Goal: Information Seeking & Learning: Understand process/instructions

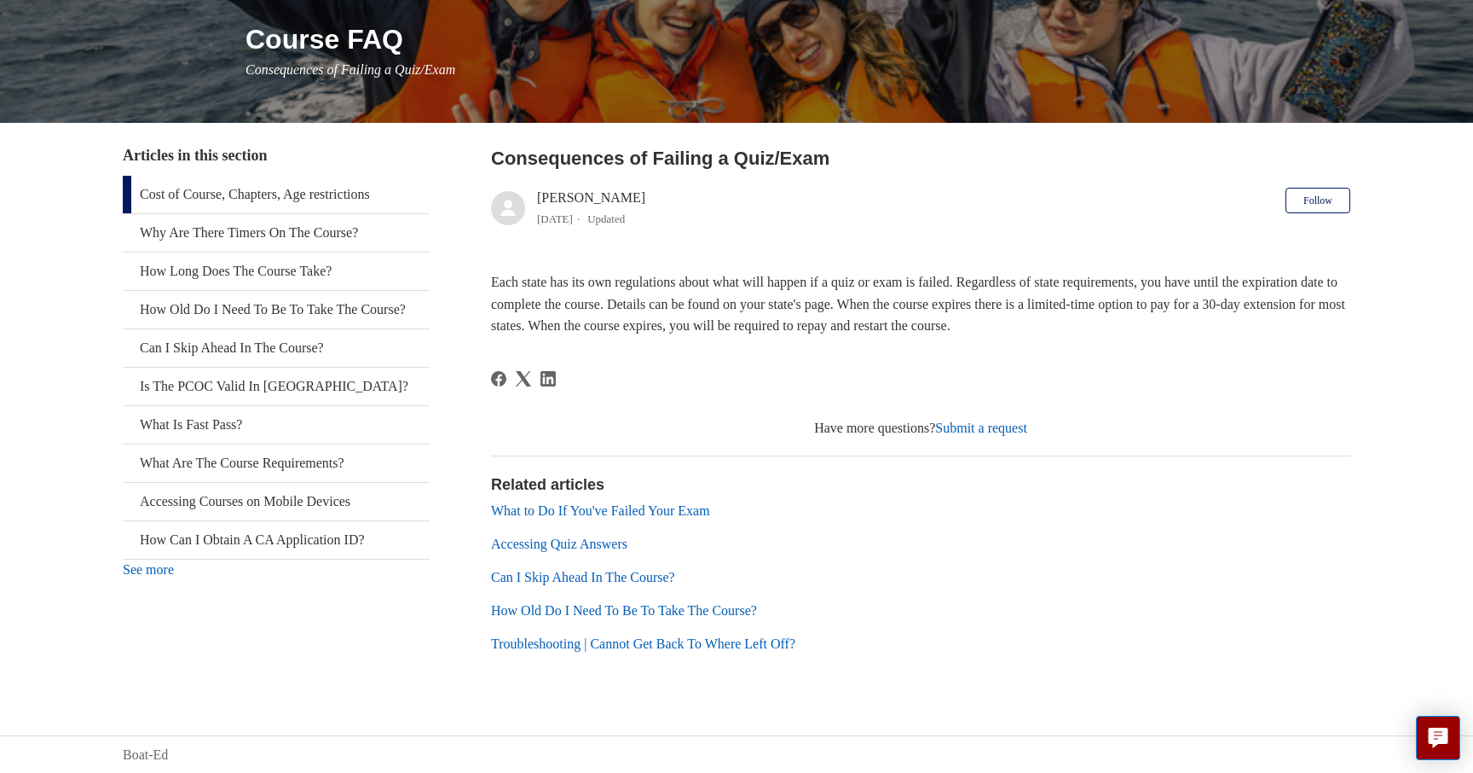
scroll to position [204, 0]
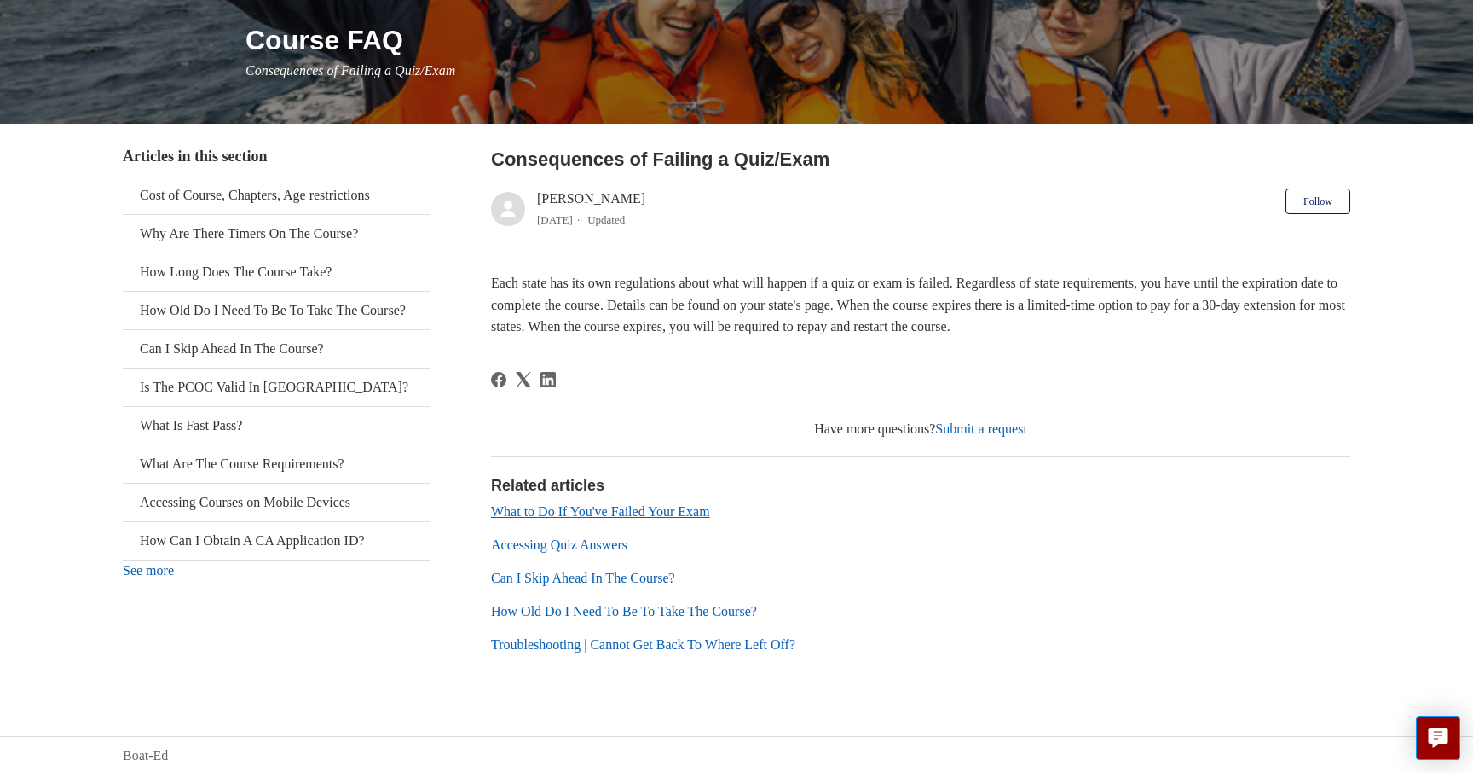
click at [661, 512] on link "What to Do If You've Failed Your Exam" at bounding box center [600, 511] width 219 height 14
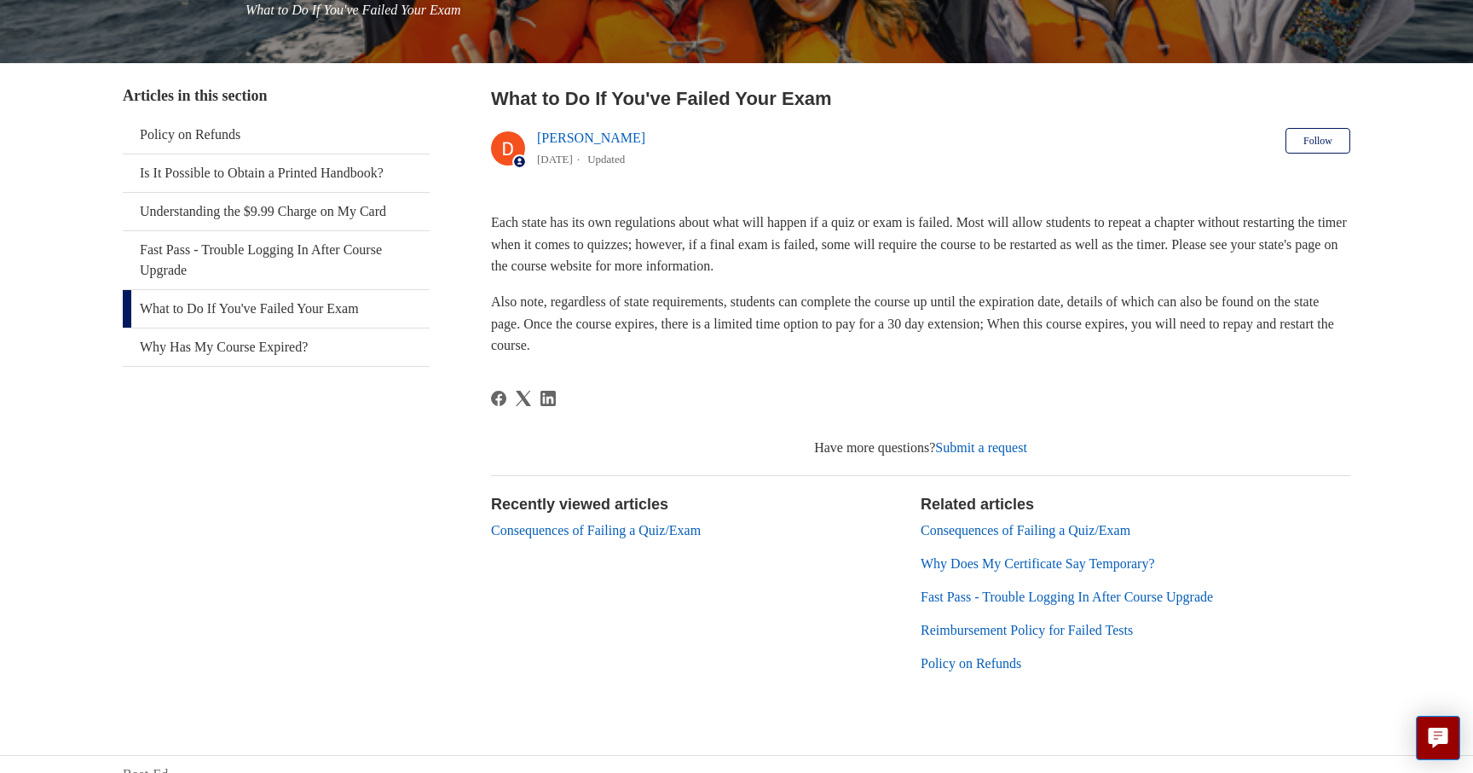
scroll to position [266, 0]
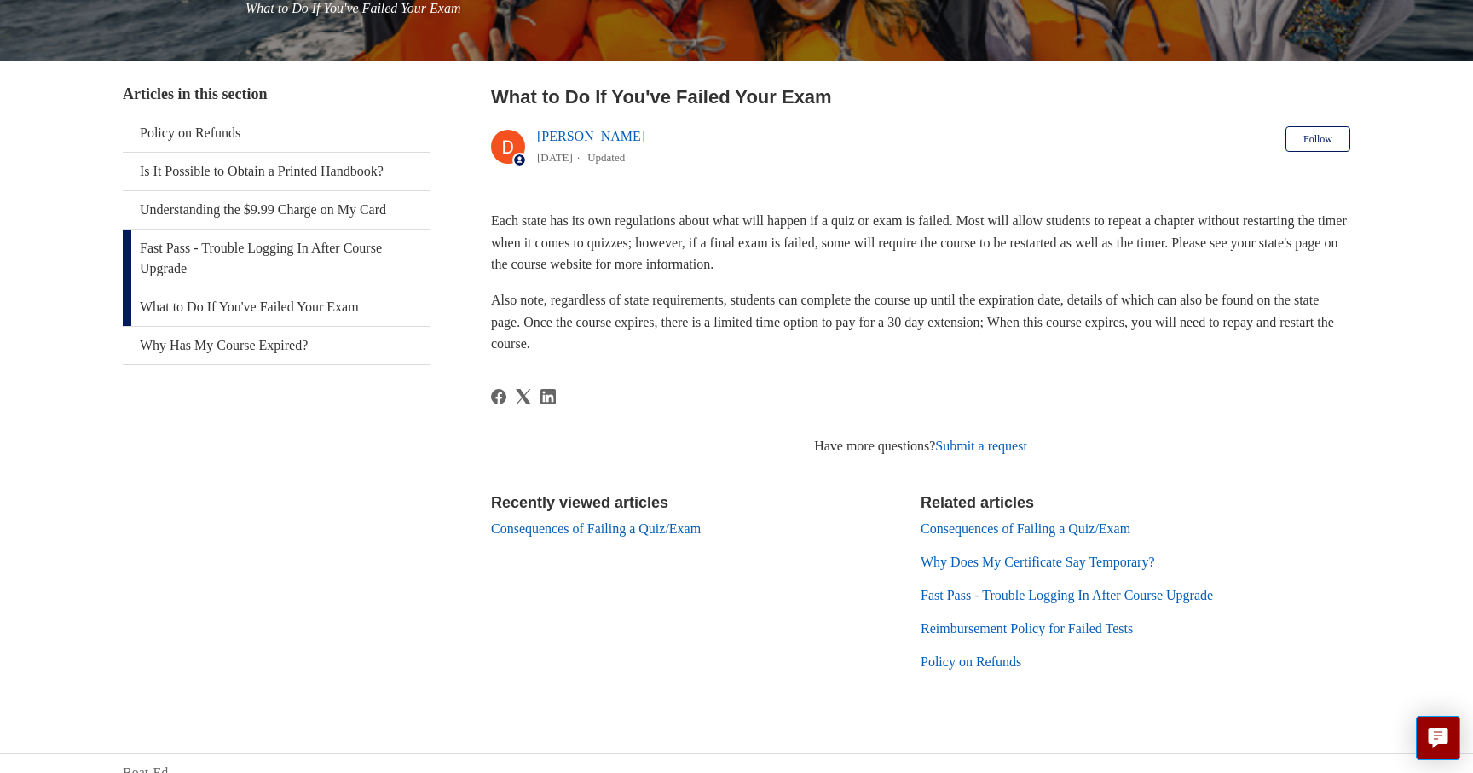
click at [241, 248] on link "Fast Pass - Trouble Logging In After Course Upgrade" at bounding box center [276, 258] width 307 height 58
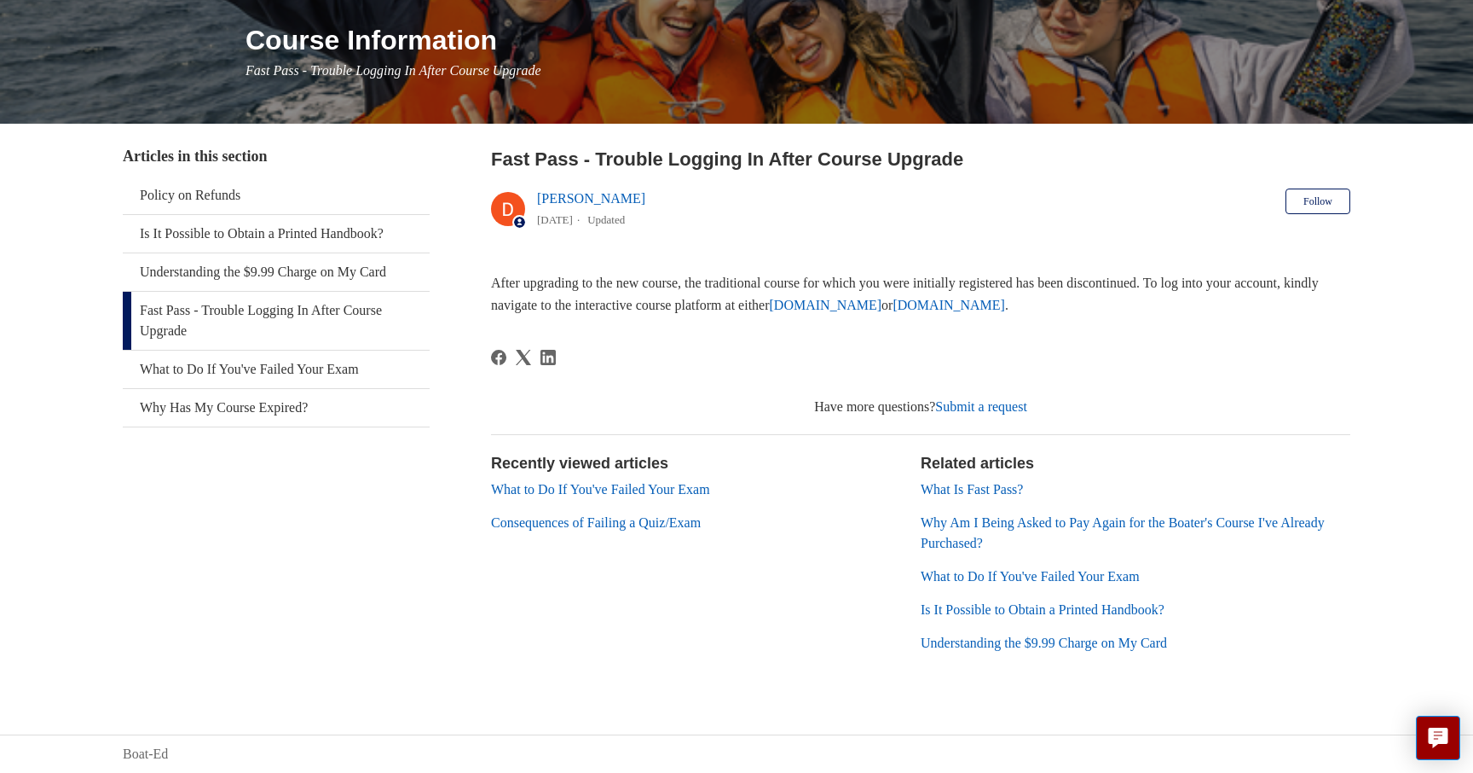
scroll to position [203, 0]
click at [956, 489] on link "What Is Fast Pass?" at bounding box center [972, 490] width 102 height 14
